Goal: Transaction & Acquisition: Purchase product/service

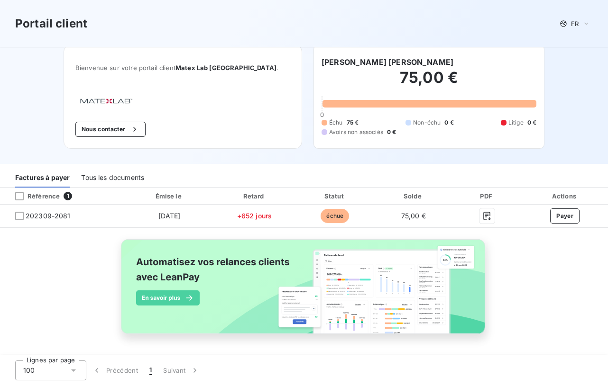
scroll to position [3, 0]
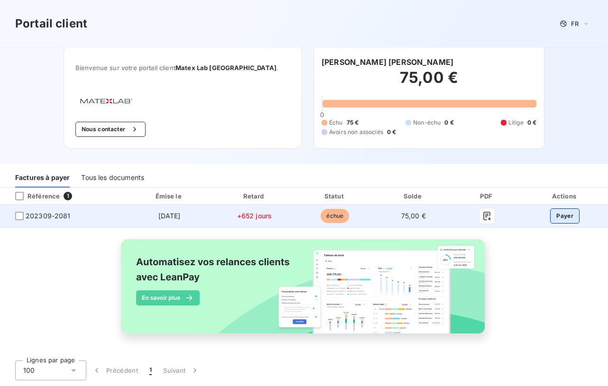
click at [573, 213] on button "Payer" at bounding box center [564, 216] width 29 height 15
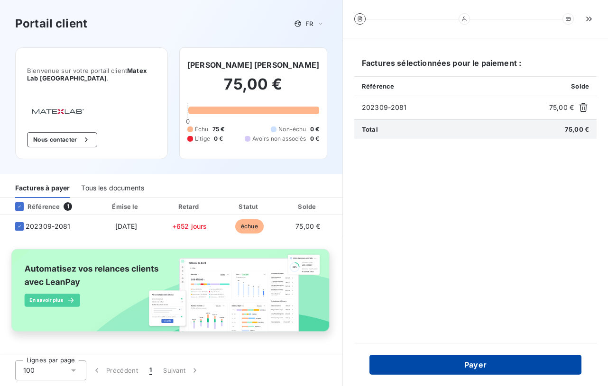
click at [474, 368] on button "Payer" at bounding box center [475, 365] width 212 height 20
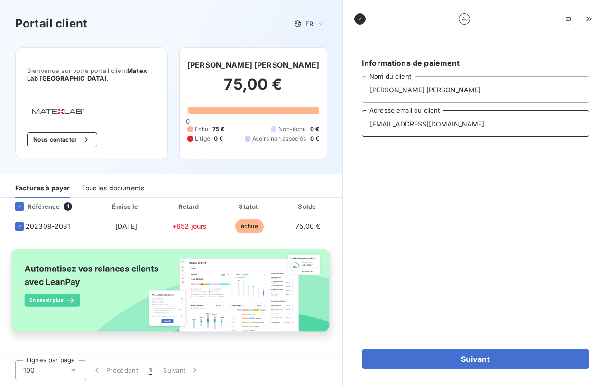
type input "[EMAIL_ADDRESS][DOMAIN_NAME]"
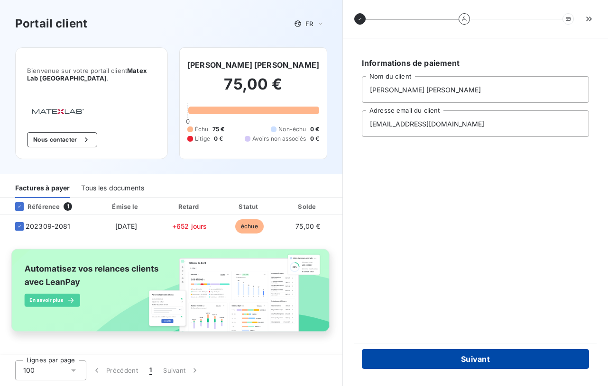
click at [480, 358] on button "Suivant" at bounding box center [475, 359] width 227 height 20
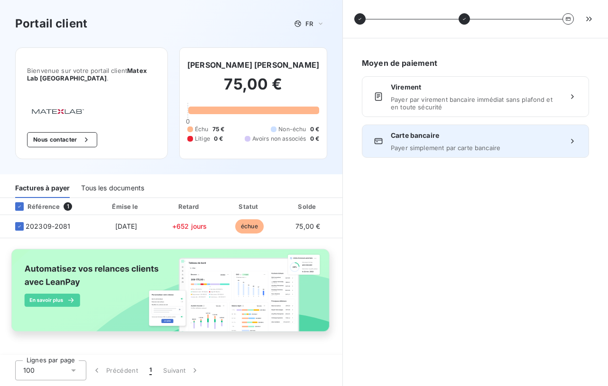
click at [448, 151] on span "Payer simplement par carte bancaire" at bounding box center [475, 148] width 169 height 8
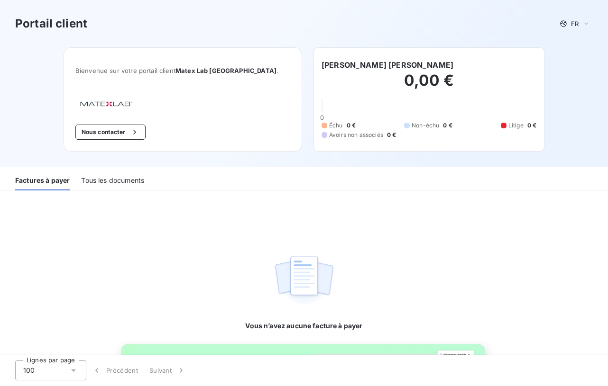
click at [119, 183] on div "Tous les documents" at bounding box center [112, 181] width 63 height 20
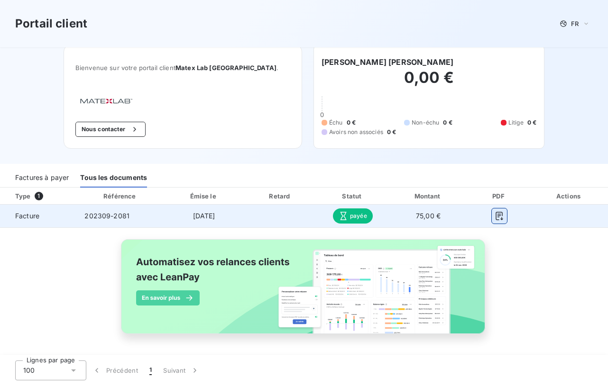
click at [504, 219] on icon "button" at bounding box center [499, 215] width 9 height 9
